Goal: Go to known website: Go to known website

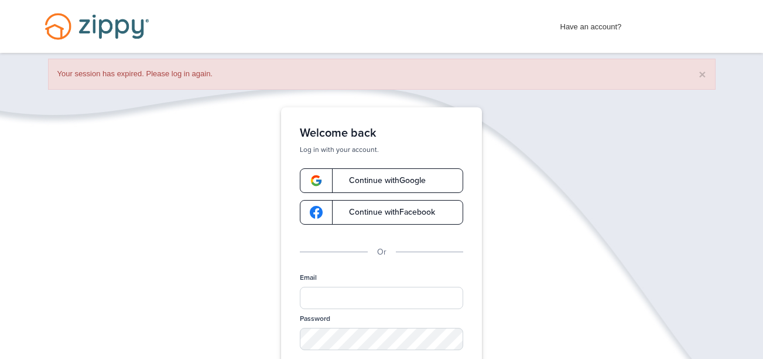
click at [419, 101] on div "Login Toggle navigation Home Have an account? Apply Now Have an account? Log in…" at bounding box center [381, 270] width 763 height 541
click at [404, 168] on link "Continue with Google" at bounding box center [381, 180] width 163 height 25
